Goal: Information Seeking & Learning: Learn about a topic

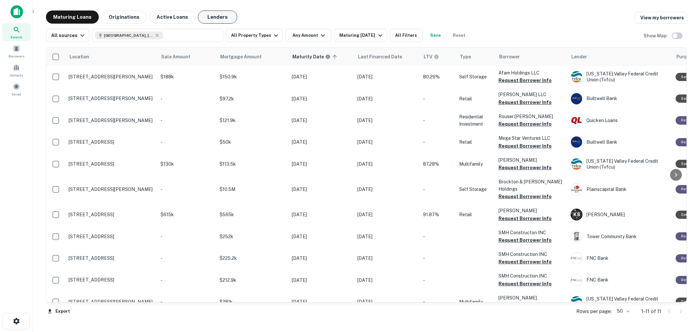
click at [210, 14] on button "Lenders" at bounding box center [217, 16] width 39 height 13
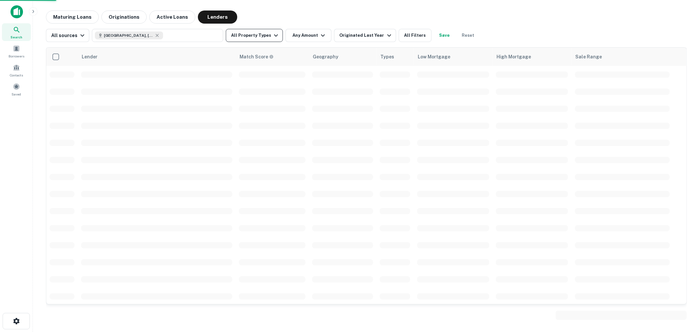
click at [267, 37] on button "All Property Types" at bounding box center [254, 35] width 57 height 13
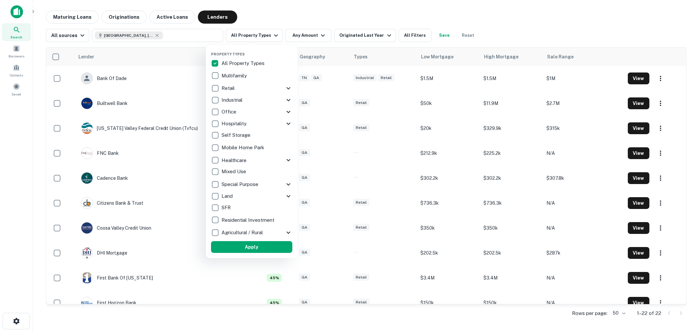
click at [235, 72] on p "Multifamily" at bounding box center [234, 76] width 27 height 8
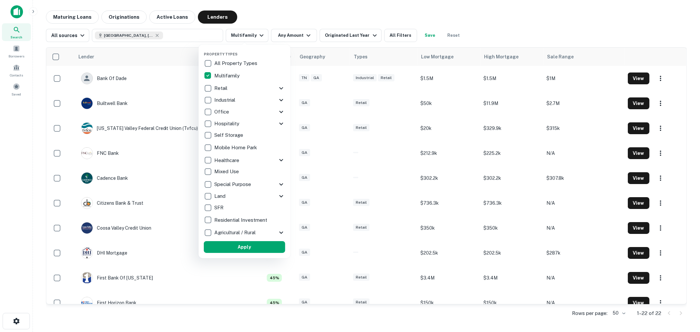
click at [290, 39] on div at bounding box center [350, 166] width 700 height 332
click at [294, 35] on div at bounding box center [350, 166] width 700 height 332
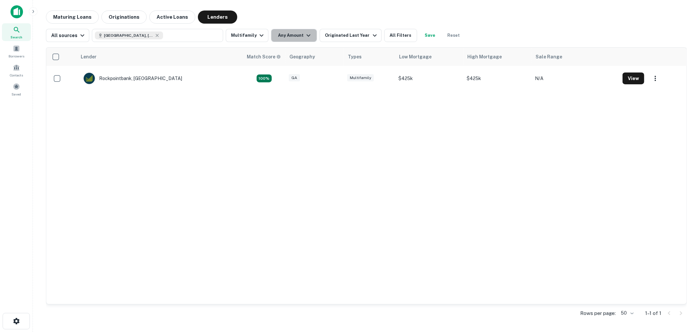
click at [289, 36] on button "Any Amount" at bounding box center [294, 35] width 46 height 13
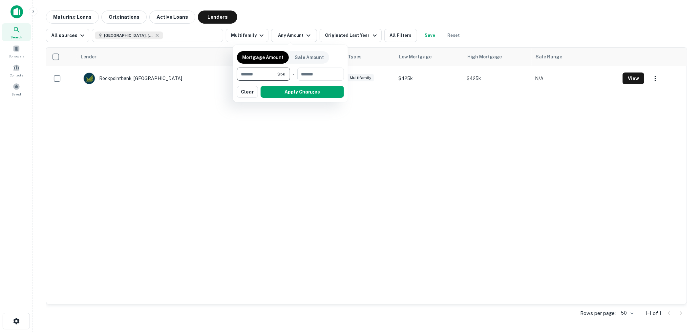
type input "******"
type input "*******"
click at [309, 94] on button "Apply Changes" at bounding box center [302, 92] width 83 height 12
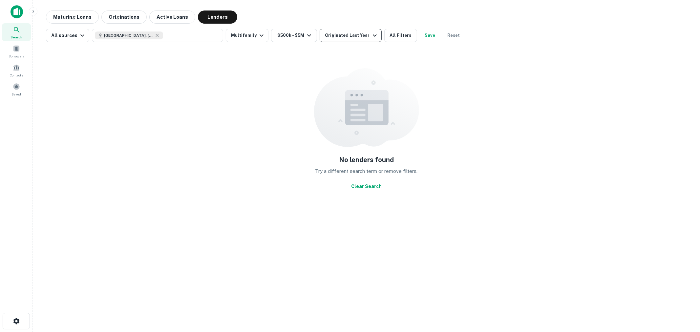
click at [339, 31] on div "Originated Last Year" at bounding box center [351, 35] width 53 height 8
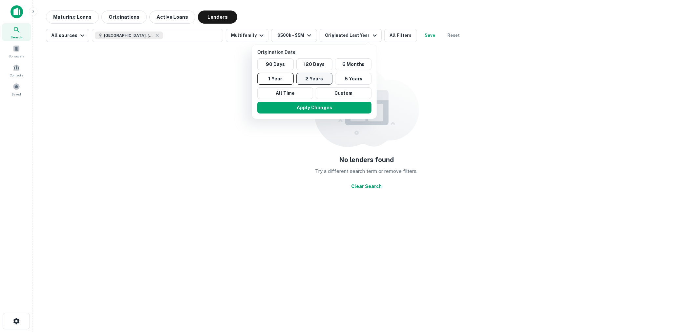
click at [309, 78] on button "2 Years" at bounding box center [314, 79] width 36 height 12
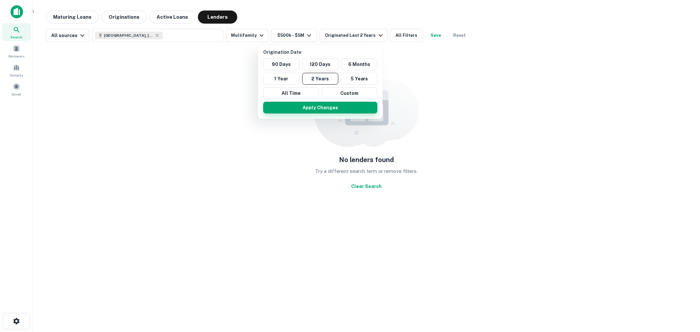
click at [317, 109] on button "Apply Changes" at bounding box center [320, 108] width 114 height 12
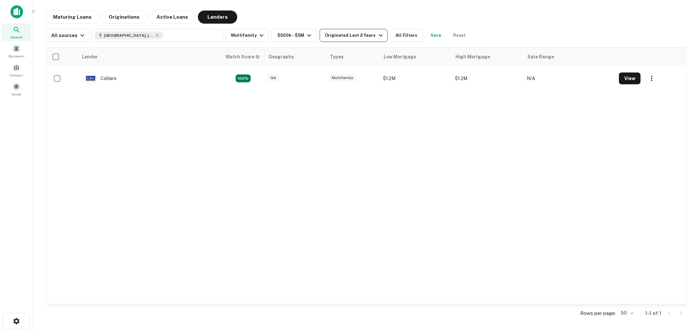
click at [343, 36] on div "Originated Last 2 Years" at bounding box center [354, 35] width 59 height 8
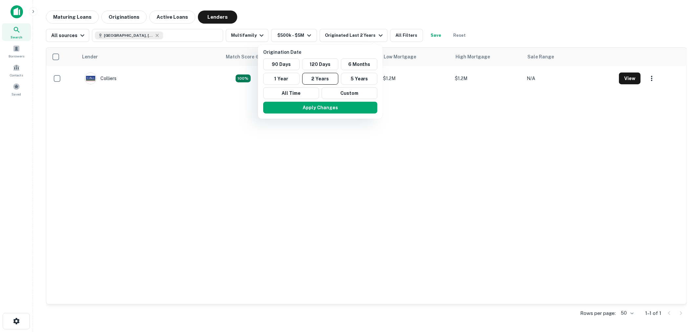
click at [415, 186] on div at bounding box center [350, 166] width 700 height 332
